Goal: Information Seeking & Learning: Learn about a topic

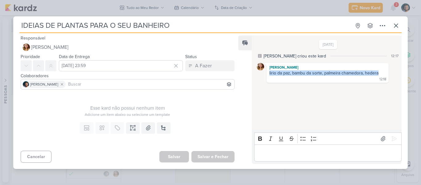
drag, startPoint x: 269, startPoint y: 74, endPoint x: 386, endPoint y: 73, distance: 117.5
click at [386, 73] on div "[PERSON_NAME] lirio da paz, bambu da sorte, palmeira chamedora, hedera 12:18 12…" at bounding box center [328, 73] width 143 height 20
copy div "lirio da paz, bambu da sorte, palmeira chamedora, hedera"
click at [392, 27] on button at bounding box center [396, 25] width 11 height 11
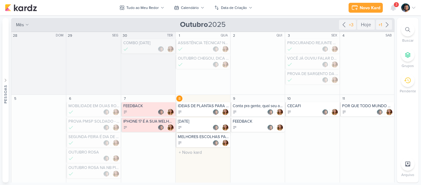
click at [201, 125] on div at bounding box center [203, 127] width 51 height 6
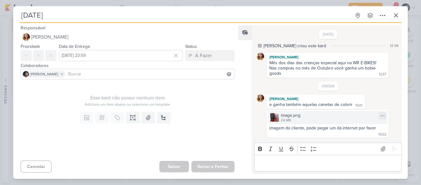
click at [277, 119] on img at bounding box center [274, 117] width 9 height 9
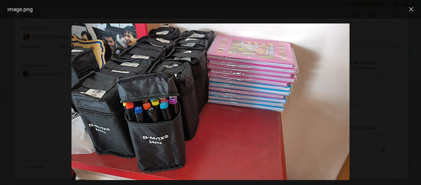
click at [388, 98] on div at bounding box center [210, 102] width 421 height 166
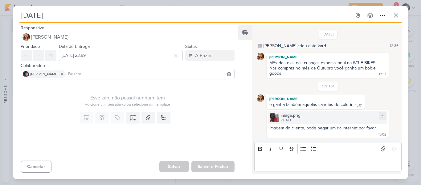
click at [289, 117] on div "image.png" at bounding box center [291, 115] width 20 height 6
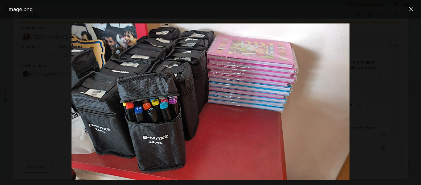
click at [361, 72] on div at bounding box center [210, 102] width 421 height 166
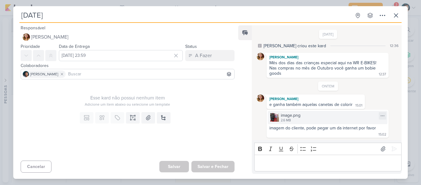
click at [297, 122] on div "2.6 MB" at bounding box center [291, 120] width 20 height 5
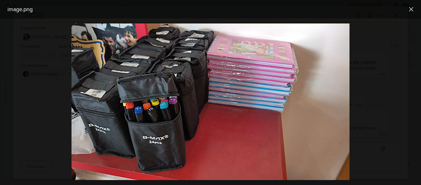
click at [41, 70] on div at bounding box center [210, 102] width 421 height 166
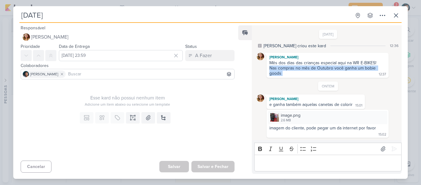
drag, startPoint x: 270, startPoint y: 68, endPoint x: 284, endPoint y: 74, distance: 15.1
click at [284, 74] on div "Mês dos dias das crianças especial aqui na WR E-BIKES! Nas compras no mês de Ou…" at bounding box center [328, 68] width 120 height 16
copy div "Nas compras no mês de Outubro você ganha um bobie goods"
click at [398, 15] on icon at bounding box center [396, 15] width 7 height 7
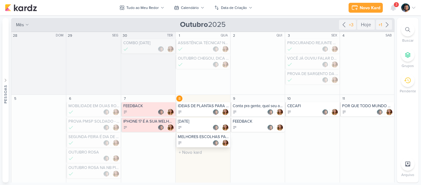
click at [194, 137] on div "MELHORES ESCOLHAS PARA SUA LOJA DE MATERIAL DE CONSTRUÇÃO - ROCA" at bounding box center [203, 136] width 51 height 5
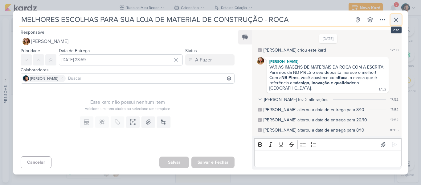
click at [391, 17] on button at bounding box center [396, 19] width 11 height 11
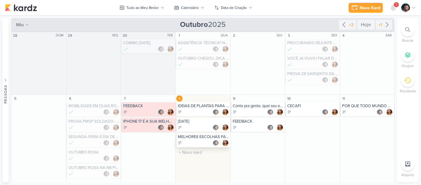
click at [190, 142] on div at bounding box center [203, 143] width 51 height 6
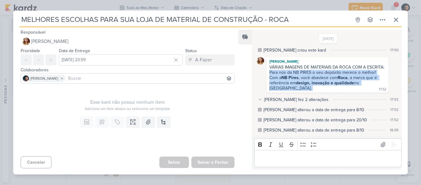
drag, startPoint x: 269, startPoint y: 74, endPoint x: 355, endPoint y: 90, distance: 87.9
click at [355, 90] on div "VÁRIAS IMAGENS DE MATERIAIS DA ROCA COM A ESCRITA: Para nós da NB PIRES o seu d…" at bounding box center [328, 77] width 120 height 27
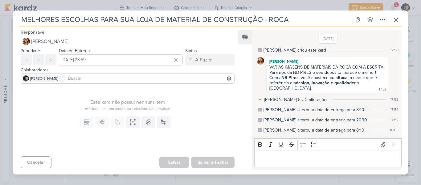
click at [355, 90] on div "VÁRIAS IMAGENS DE MATERIAIS DA ROCA COM A ESCRITA: Para nós da NB PIRES o seu d…" at bounding box center [328, 77] width 120 height 27
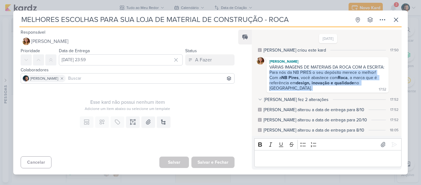
drag, startPoint x: 296, startPoint y: 93, endPoint x: 267, endPoint y: 76, distance: 33.1
click at [267, 76] on div "[PERSON_NAME] VÁRIAS IMAGENS DE MATERIAIS DA ROCA COM A ESCRITA: Para nós da NB…" at bounding box center [328, 74] width 122 height 35
copy div "Para nós da NB PIRES o seu depósito merece o melhor! Com a NB Pires , você abas…"
click at [297, 165] on div "Editor editing area: main" at bounding box center [327, 158] width 147 height 17
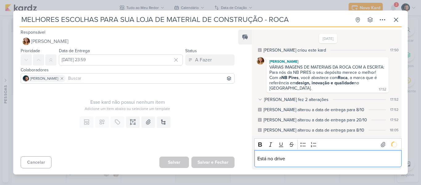
scroll to position [19, 0]
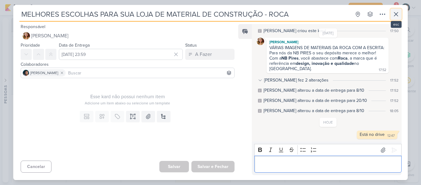
click at [399, 14] on icon at bounding box center [396, 13] width 7 height 7
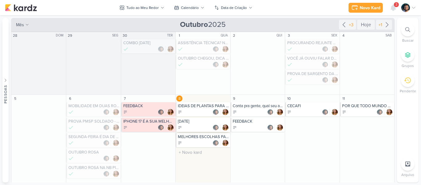
click at [202, 122] on div "[DATE]" at bounding box center [203, 121] width 51 height 5
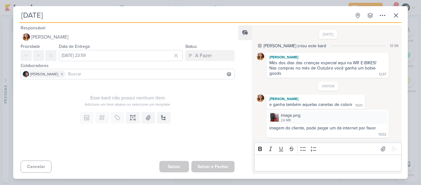
click at [266, 156] on div "Editor editing area: main" at bounding box center [327, 163] width 147 height 17
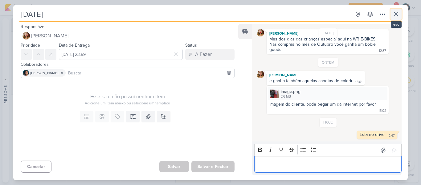
click at [396, 14] on icon at bounding box center [396, 14] width 4 height 4
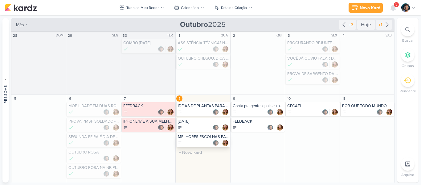
click at [198, 141] on div at bounding box center [203, 143] width 51 height 6
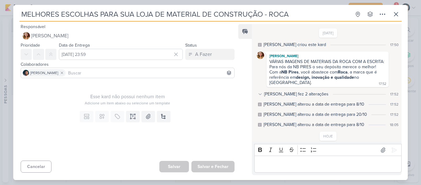
scroll to position [19, 0]
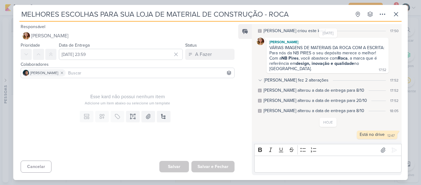
click at [286, 162] on p "Editor editing area: main" at bounding box center [328, 163] width 141 height 7
click at [394, 13] on icon at bounding box center [396, 13] width 7 height 7
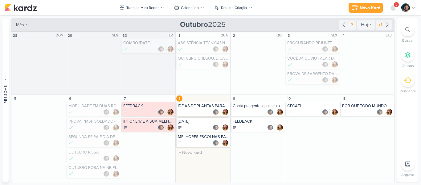
click at [197, 106] on div "IDEIAS DE PLANTAS PARA O SEU BANHEIRO" at bounding box center [203, 105] width 51 height 5
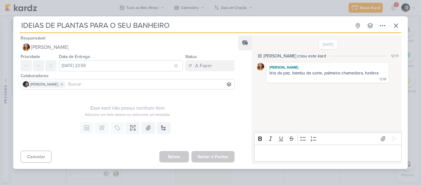
click at [288, 147] on div "Editor editing area: main" at bounding box center [327, 152] width 147 height 17
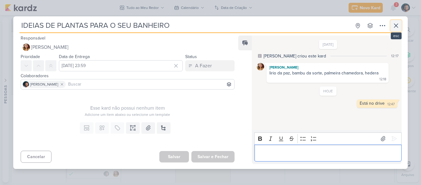
click at [397, 27] on icon at bounding box center [396, 25] width 7 height 7
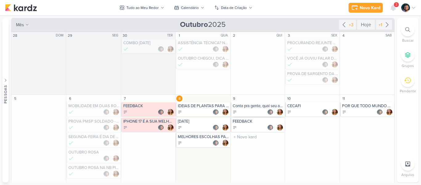
click at [254, 109] on div at bounding box center [258, 112] width 51 height 6
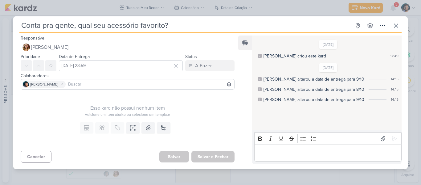
click at [306, 145] on div "Editor editing area: main" at bounding box center [327, 152] width 147 height 17
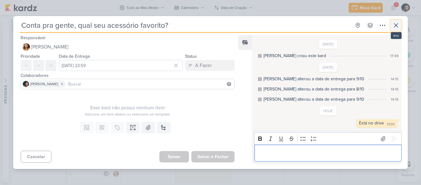
click at [396, 29] on icon at bounding box center [396, 25] width 7 height 7
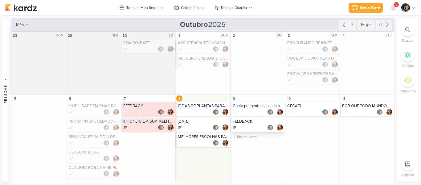
click at [254, 126] on div at bounding box center [258, 127] width 51 height 6
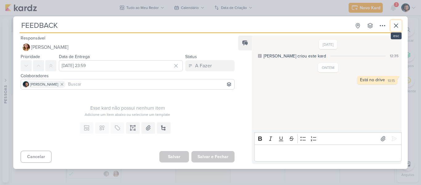
click at [399, 26] on icon at bounding box center [396, 25] width 7 height 7
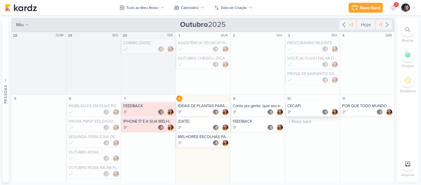
click at [306, 113] on div at bounding box center [312, 112] width 51 height 6
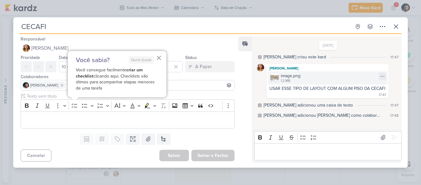
click at [320, 78] on div "image.png 1.2 MB" at bounding box center [328, 77] width 120 height 13
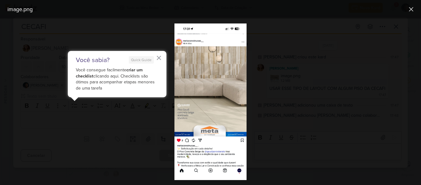
click at [282, 10] on div "image.png" at bounding box center [206, 9] width 402 height 8
click at [357, 43] on div at bounding box center [210, 102] width 421 height 166
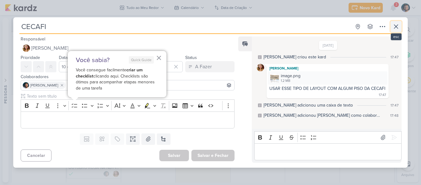
click at [398, 29] on icon at bounding box center [396, 26] width 7 height 7
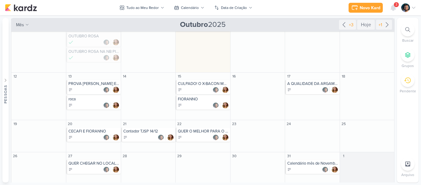
scroll to position [118, 0]
